Goal: Task Accomplishment & Management: Manage account settings

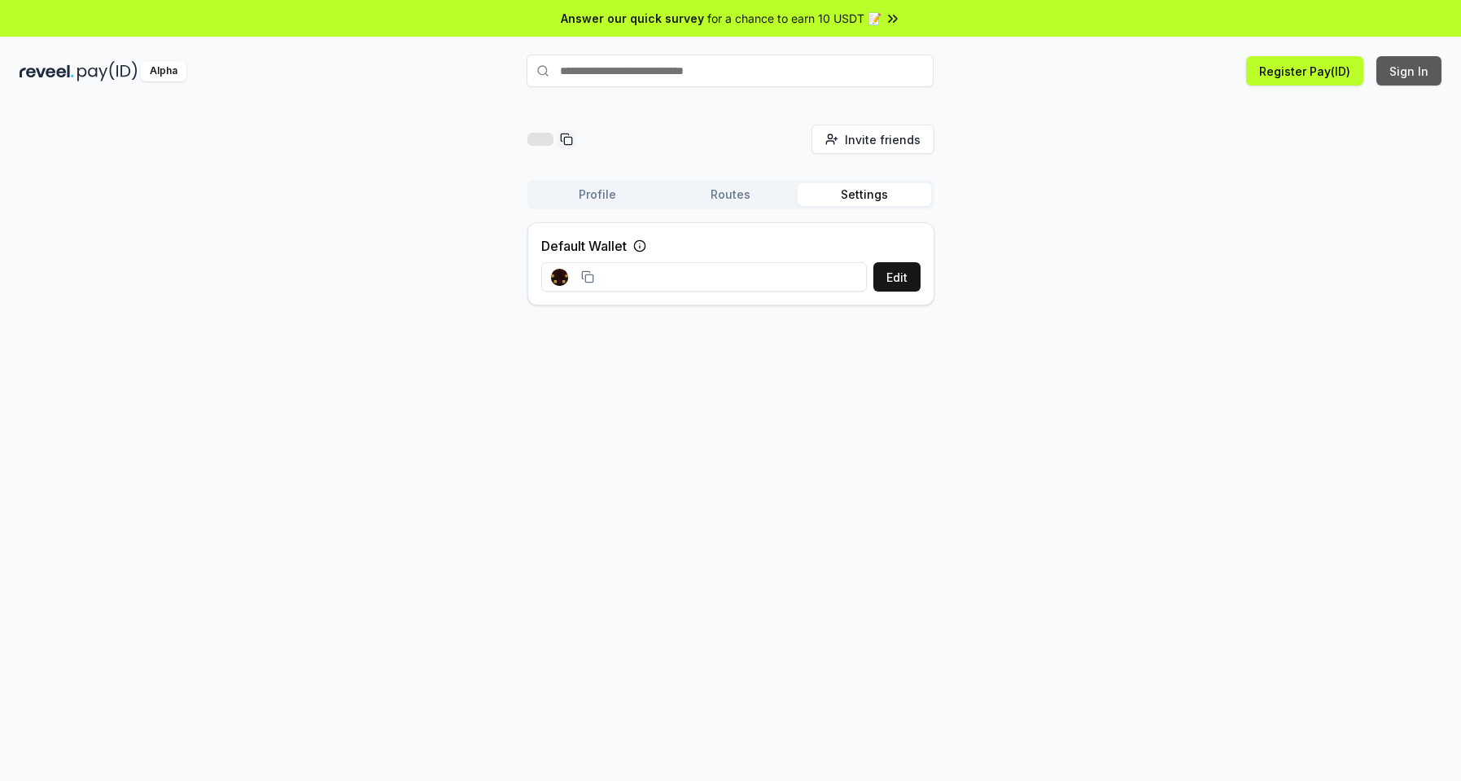
click at [1404, 74] on button "Sign In" at bounding box center [1409, 70] width 65 height 29
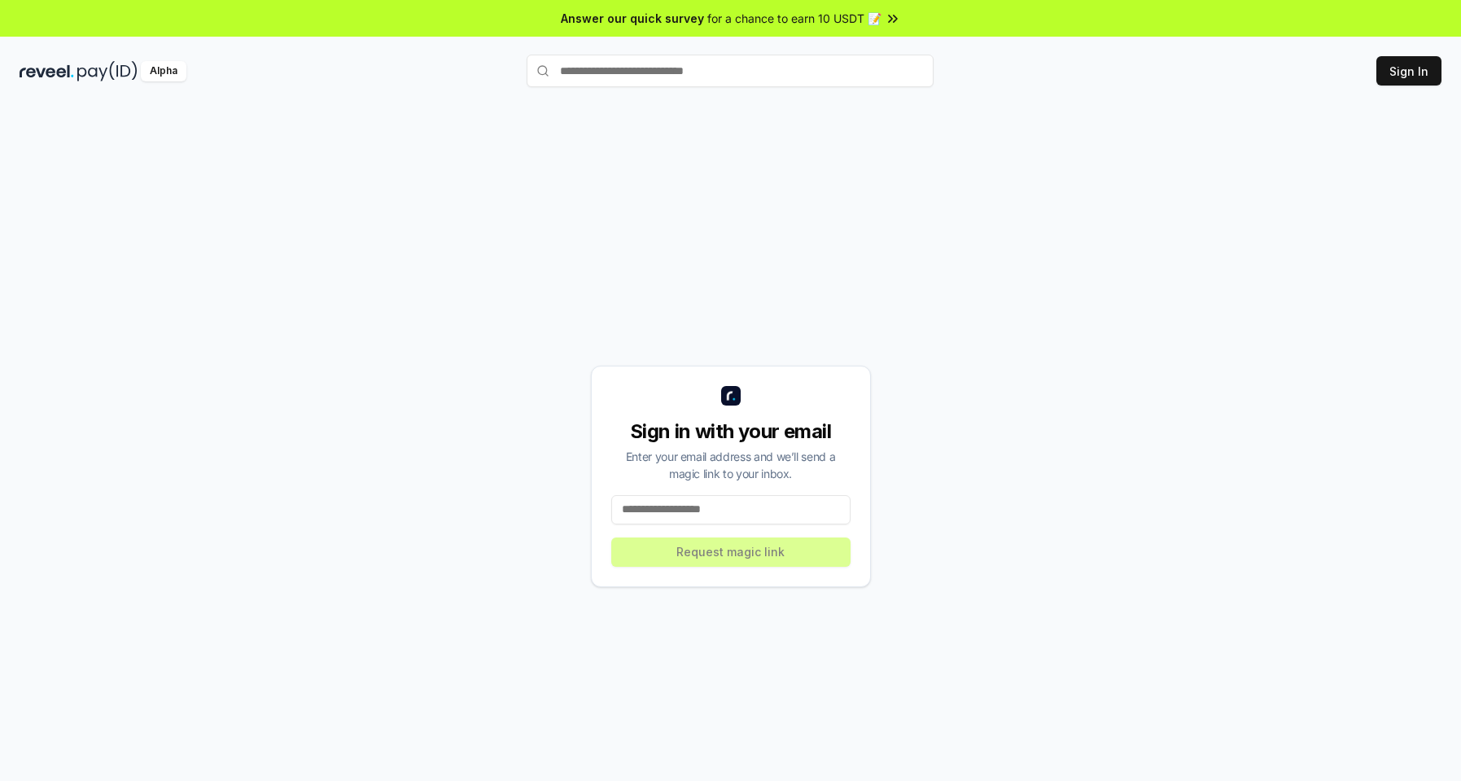
click at [731, 503] on input at bounding box center [730, 509] width 239 height 29
type input "**********"
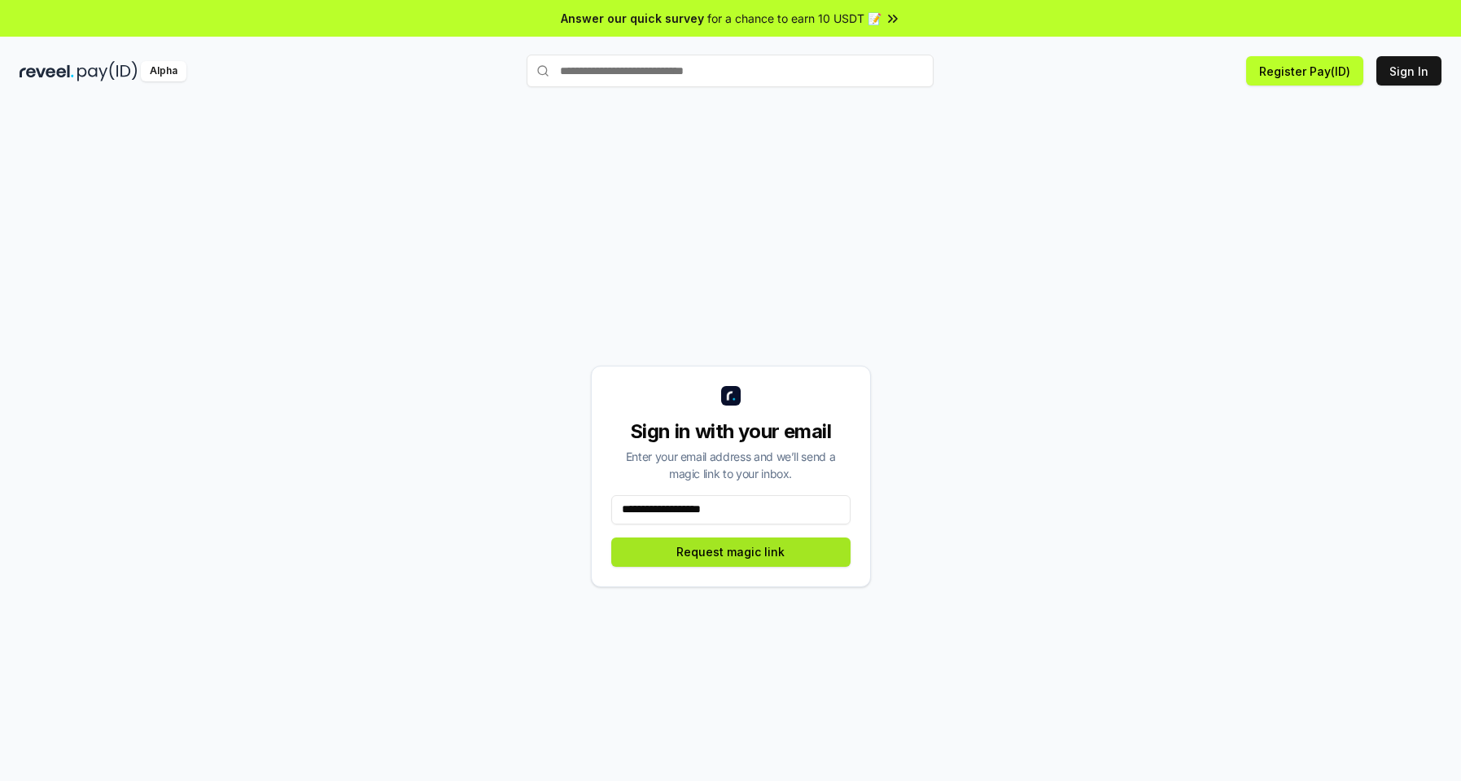
click at [729, 555] on button "Request magic link" at bounding box center [730, 551] width 239 height 29
